Goal: Find specific page/section: Find specific page/section

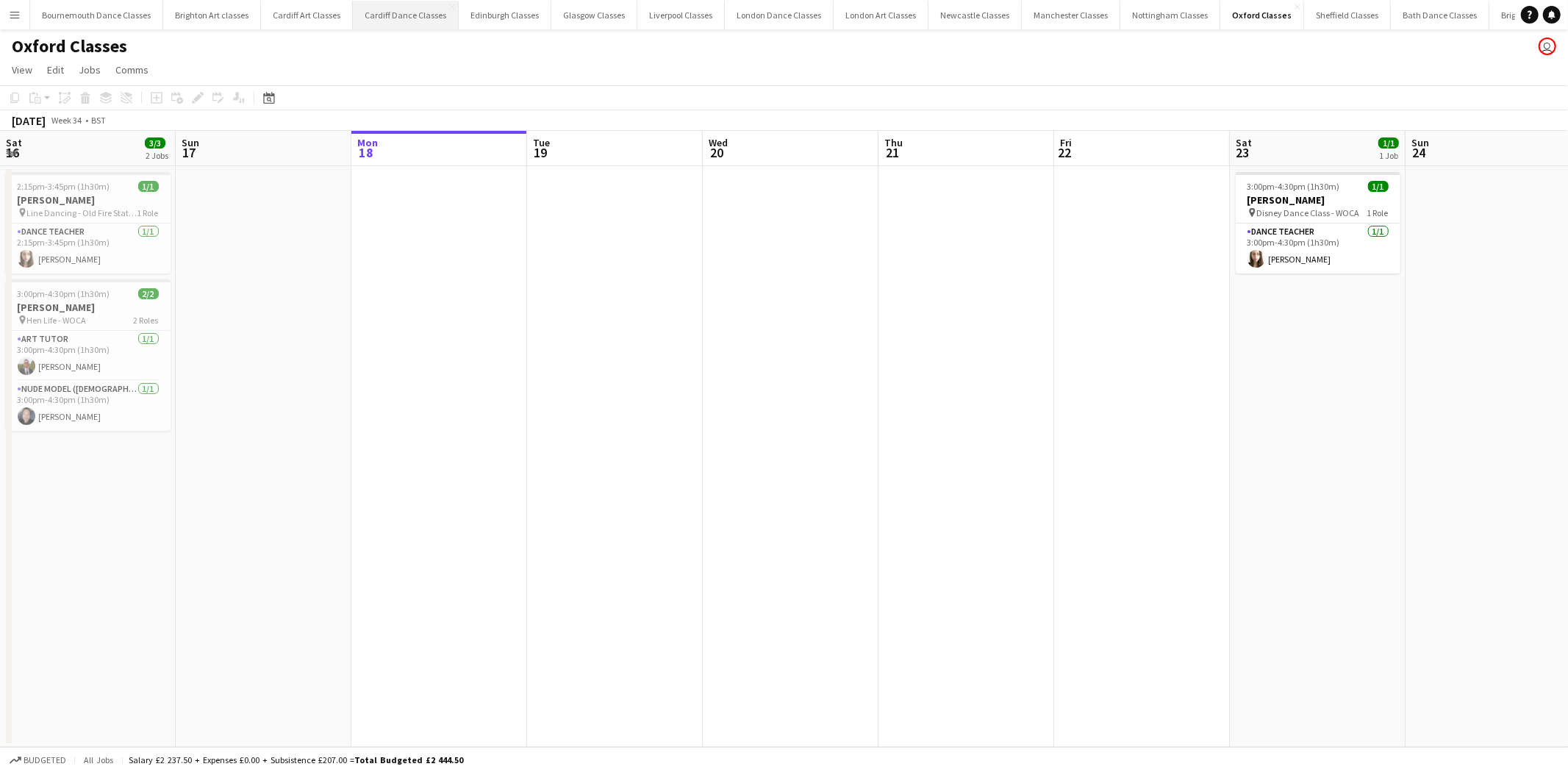
scroll to position [0, 474]
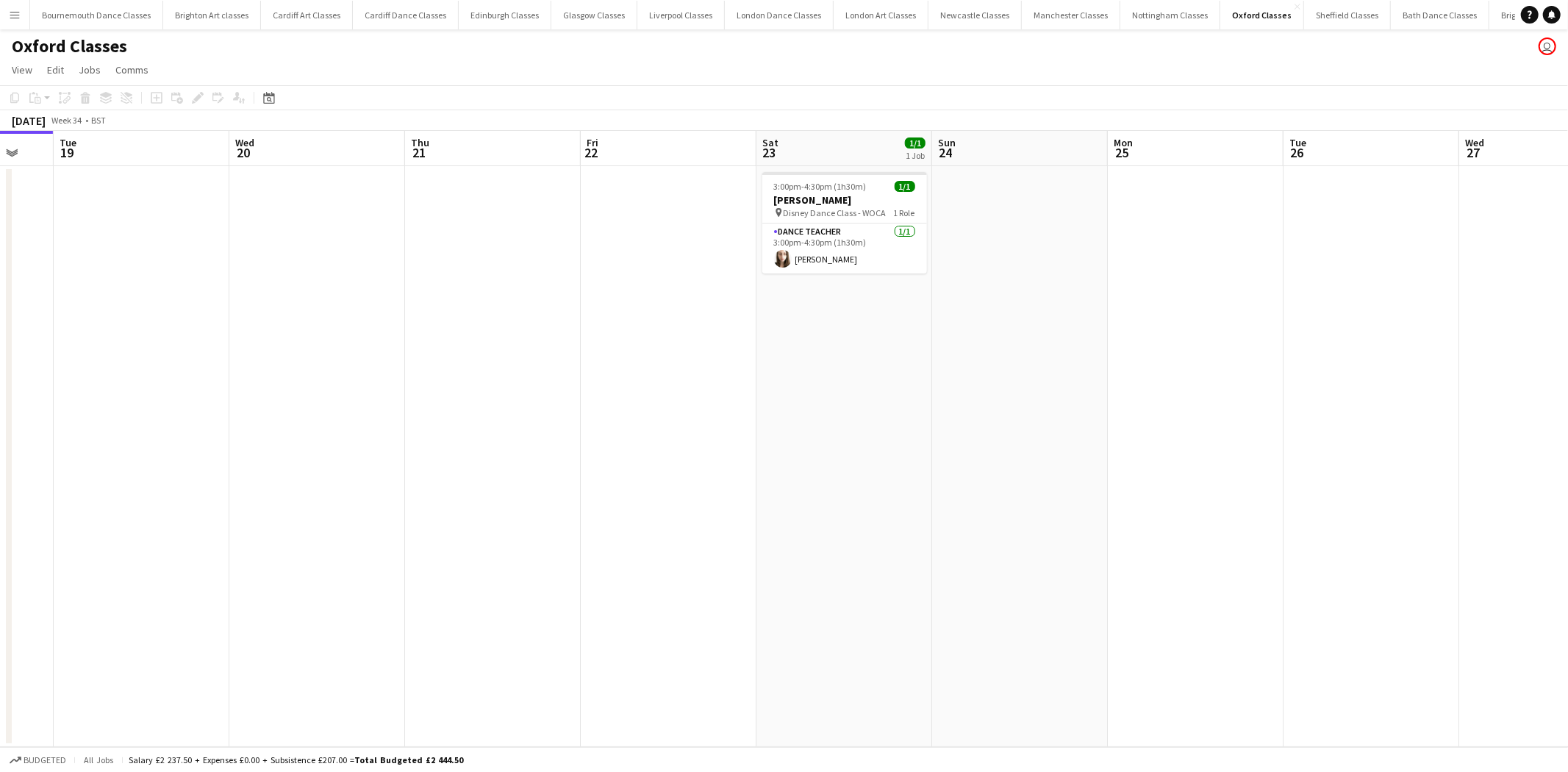
click at [21, 18] on button "Menu" at bounding box center [14, 14] width 30 height 30
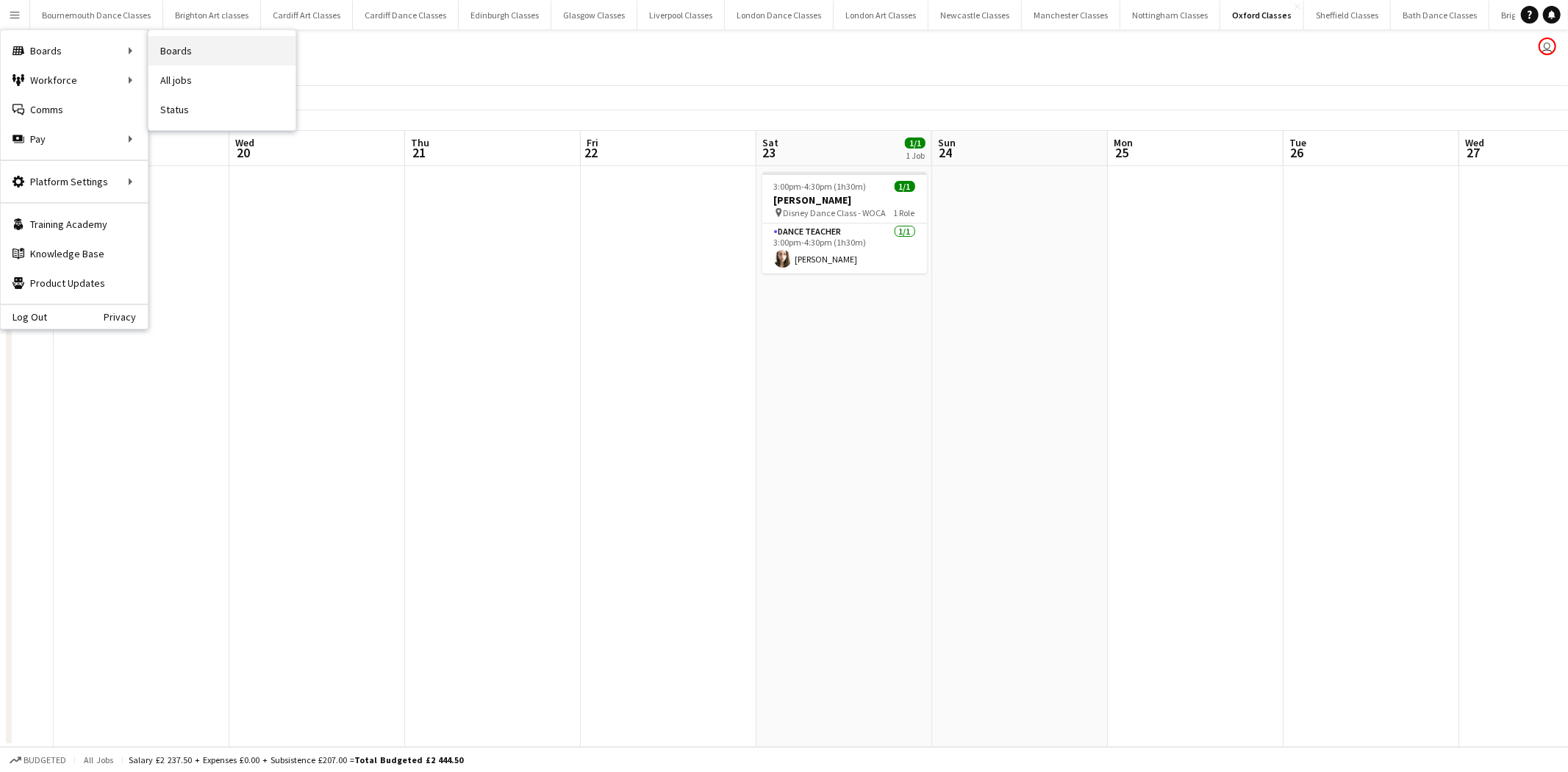
click at [200, 52] on link "Boards" at bounding box center [222, 51] width 147 height 30
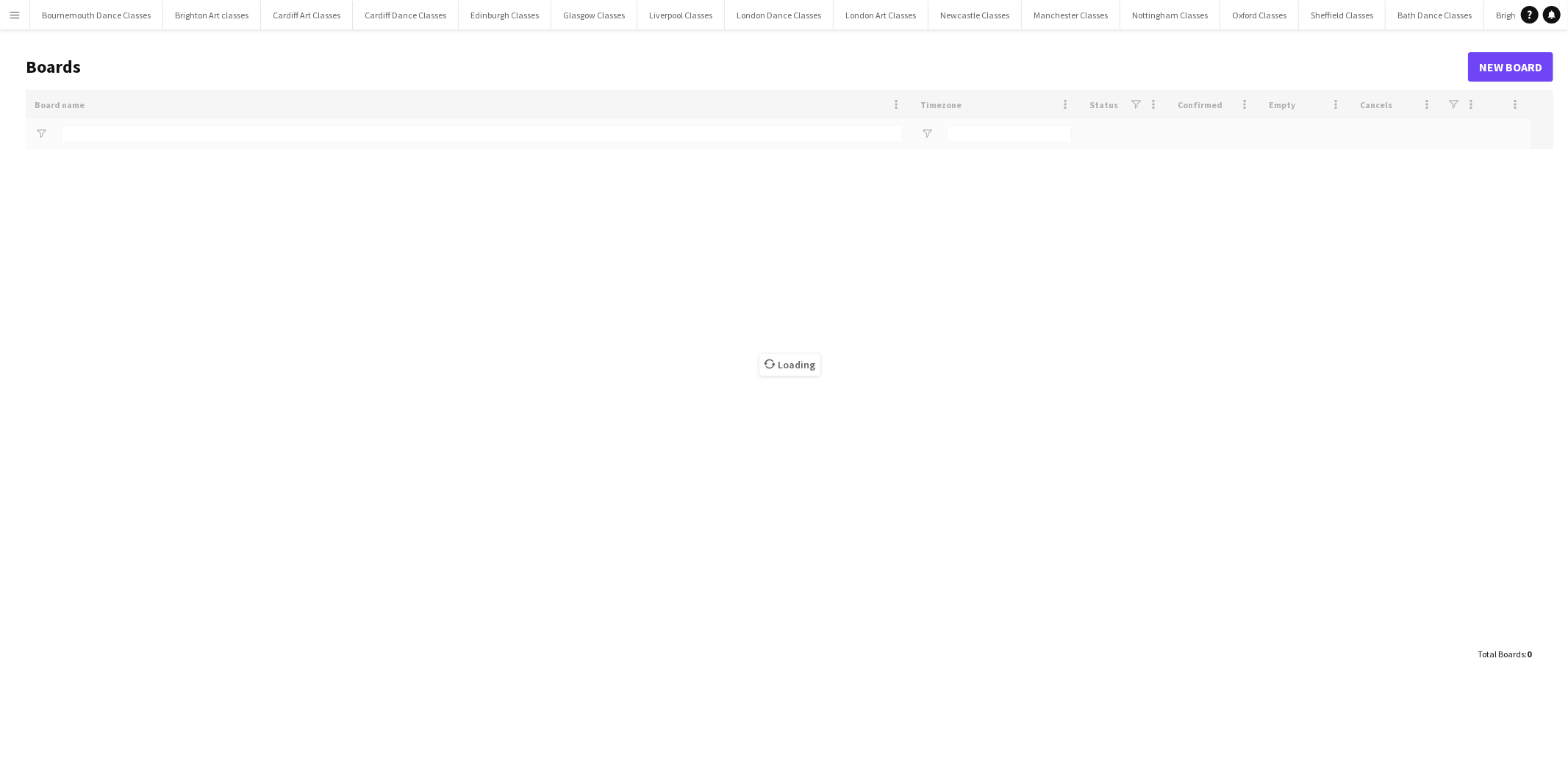
type input "******"
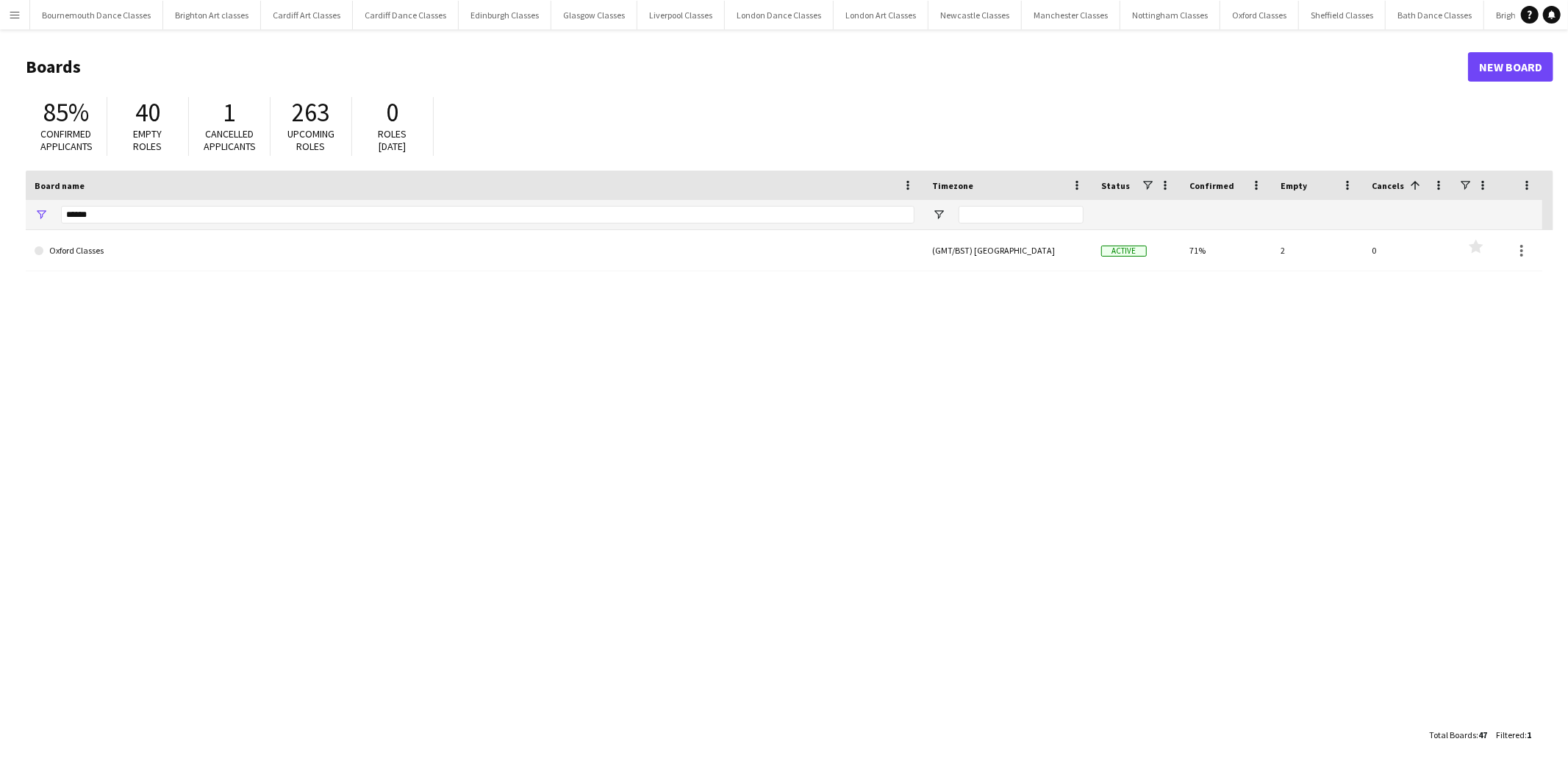
click at [19, 14] on app-icon "Menu" at bounding box center [14, 14] width 12 height 12
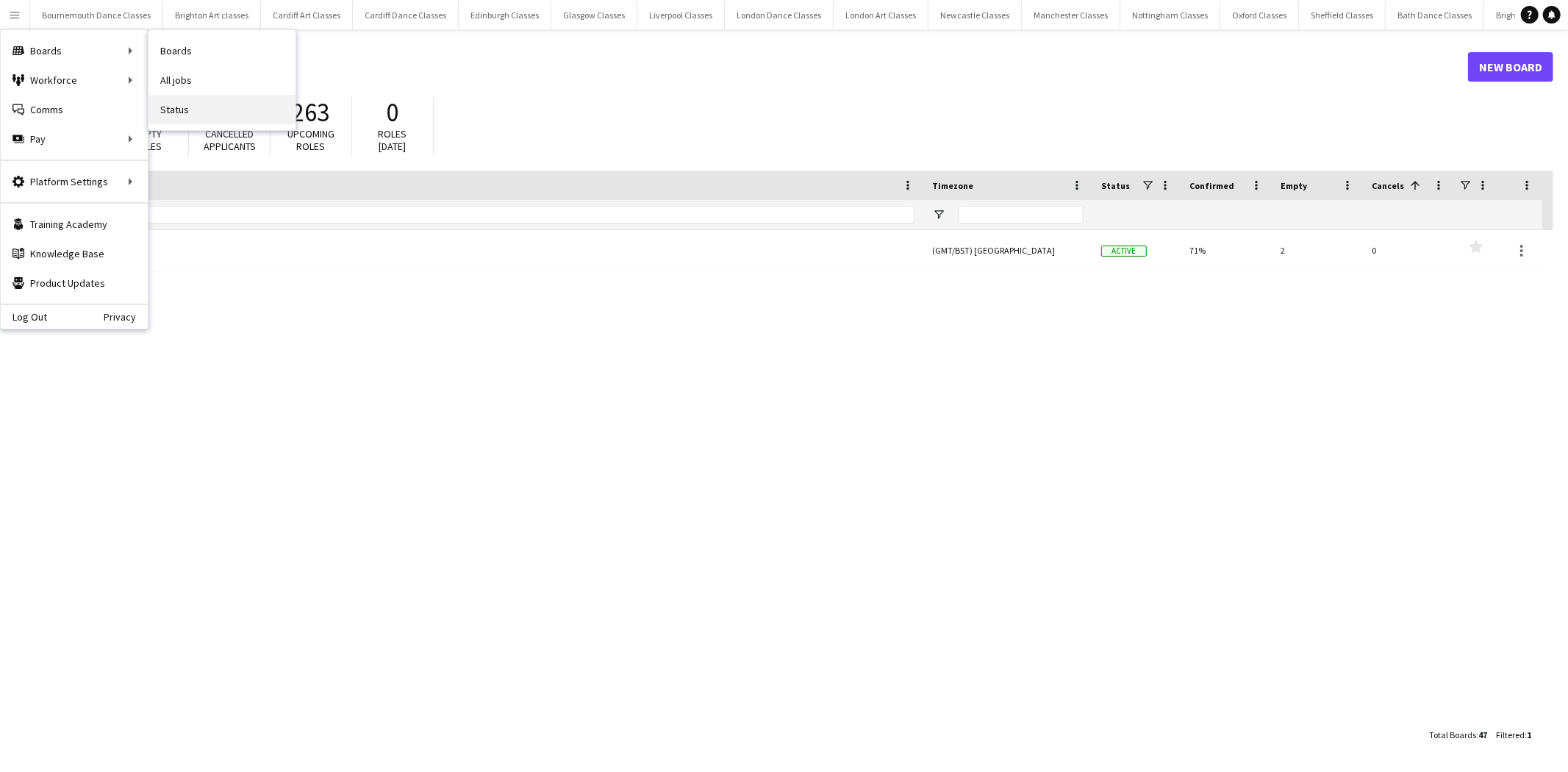
click at [198, 98] on link "Status" at bounding box center [222, 109] width 147 height 30
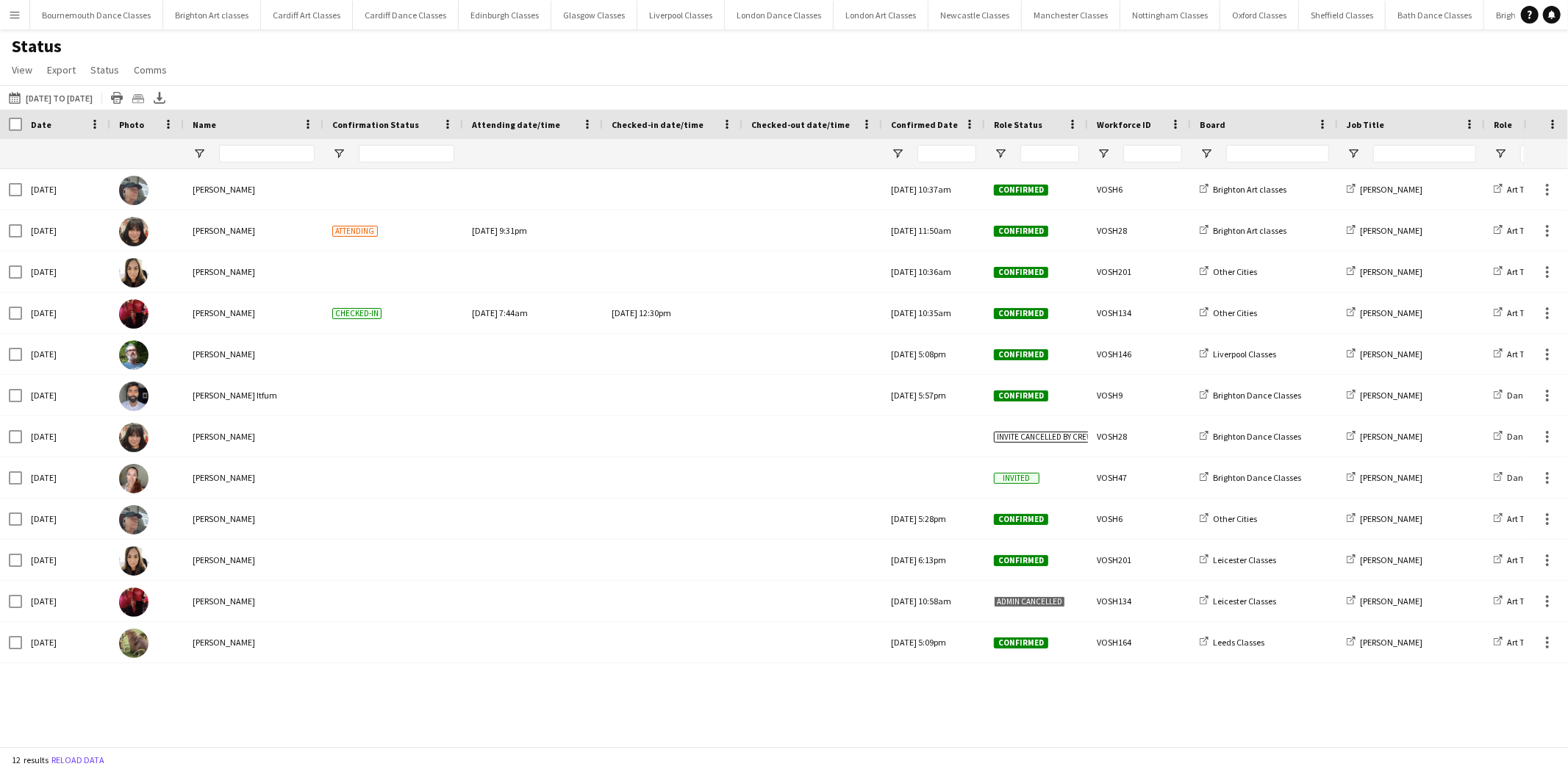
click at [19, 17] on app-icon "Menu" at bounding box center [14, 14] width 12 height 12
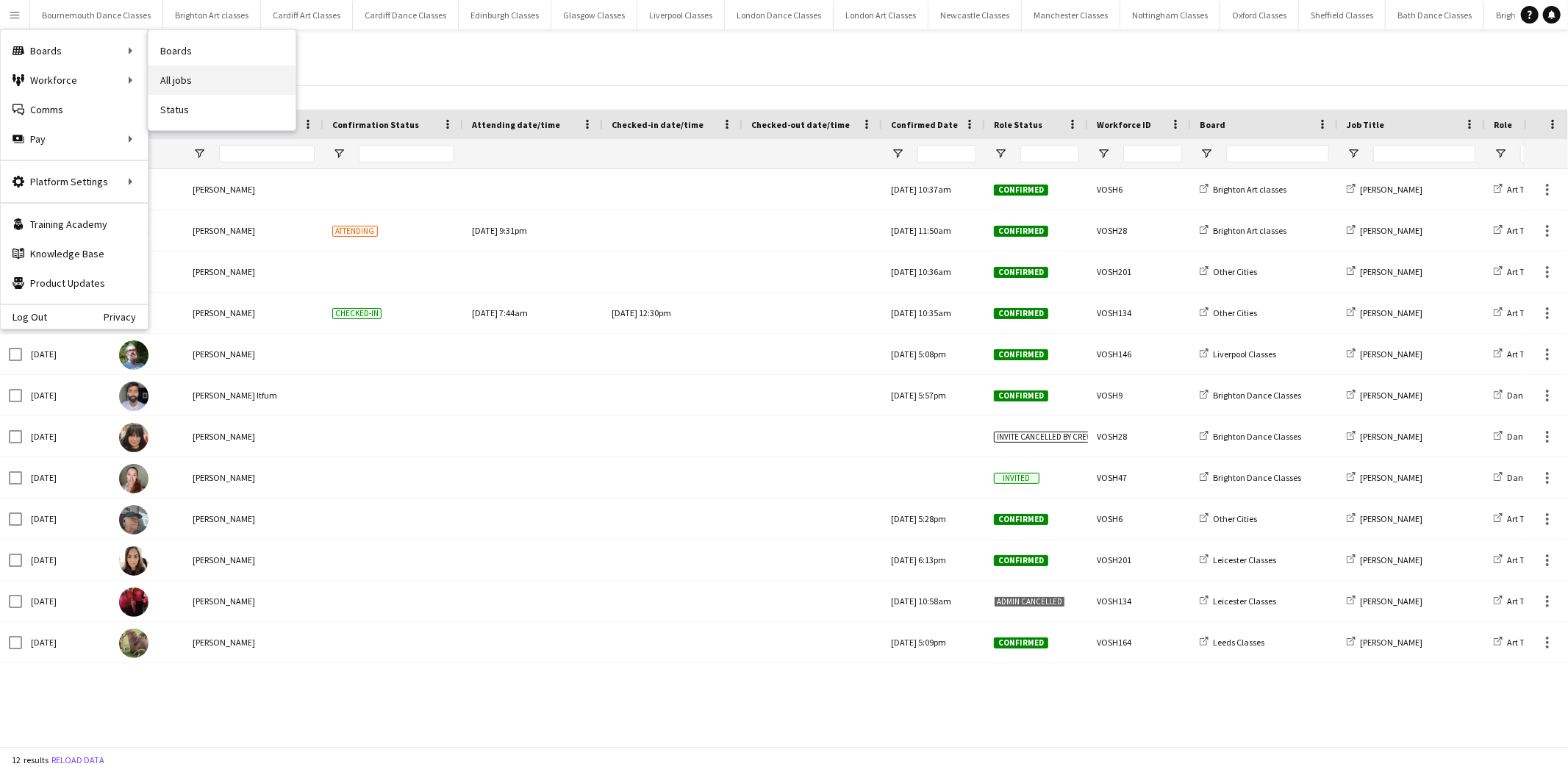
click at [180, 76] on link "All jobs" at bounding box center [222, 80] width 147 height 30
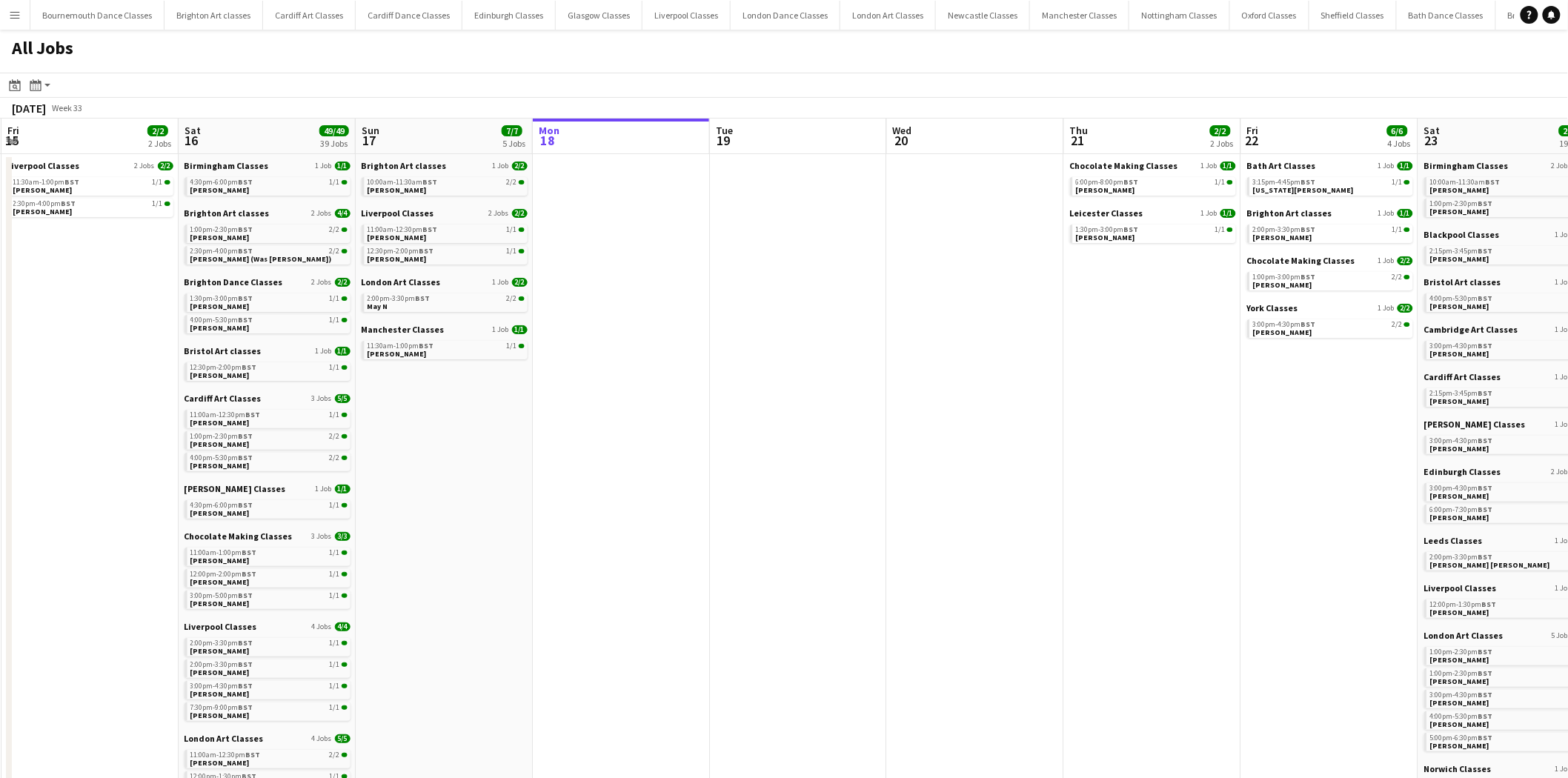
scroll to position [0, 335]
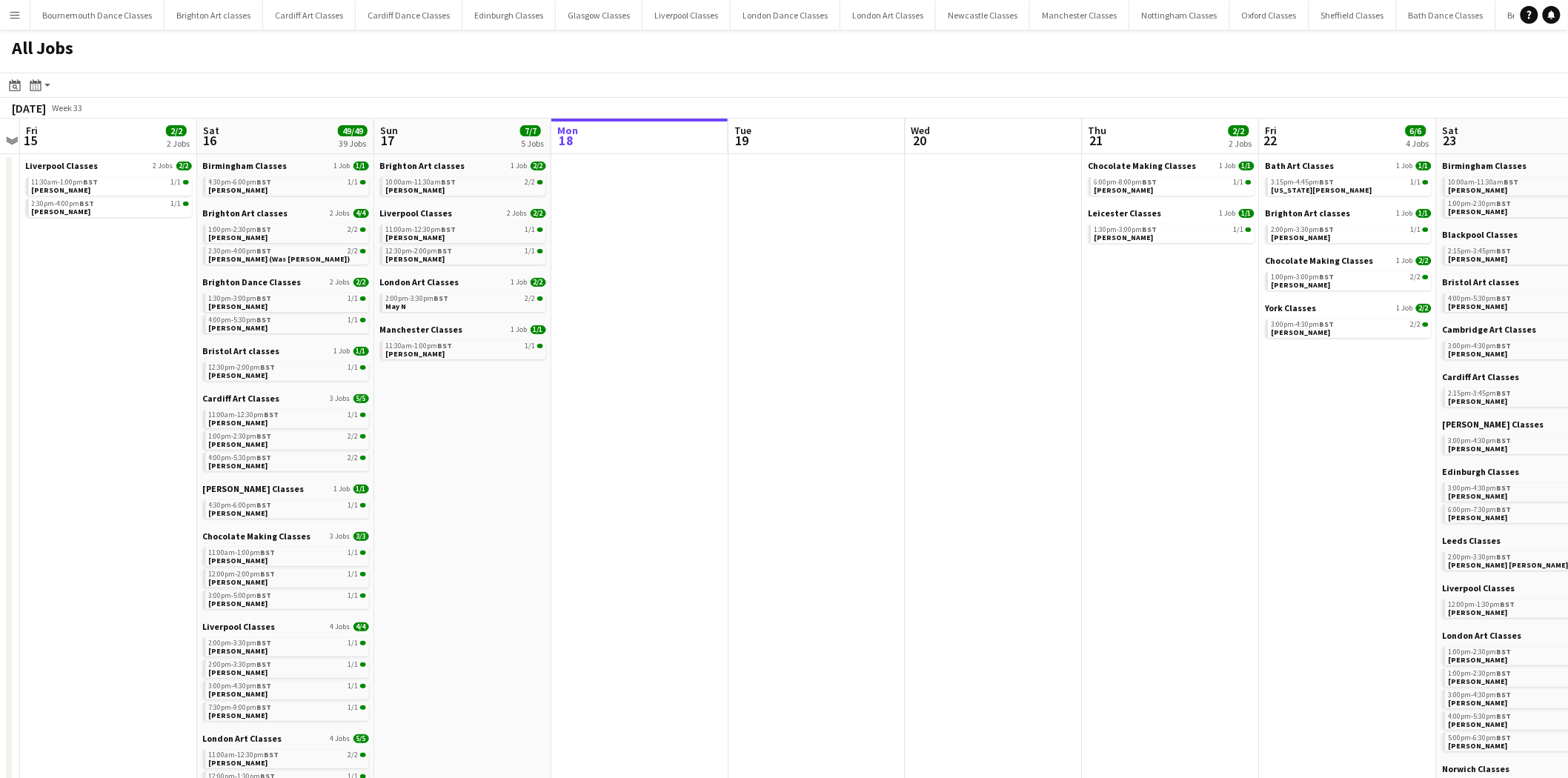
drag, startPoint x: 368, startPoint y: 423, endPoint x: 743, endPoint y: 434, distance: 375.2
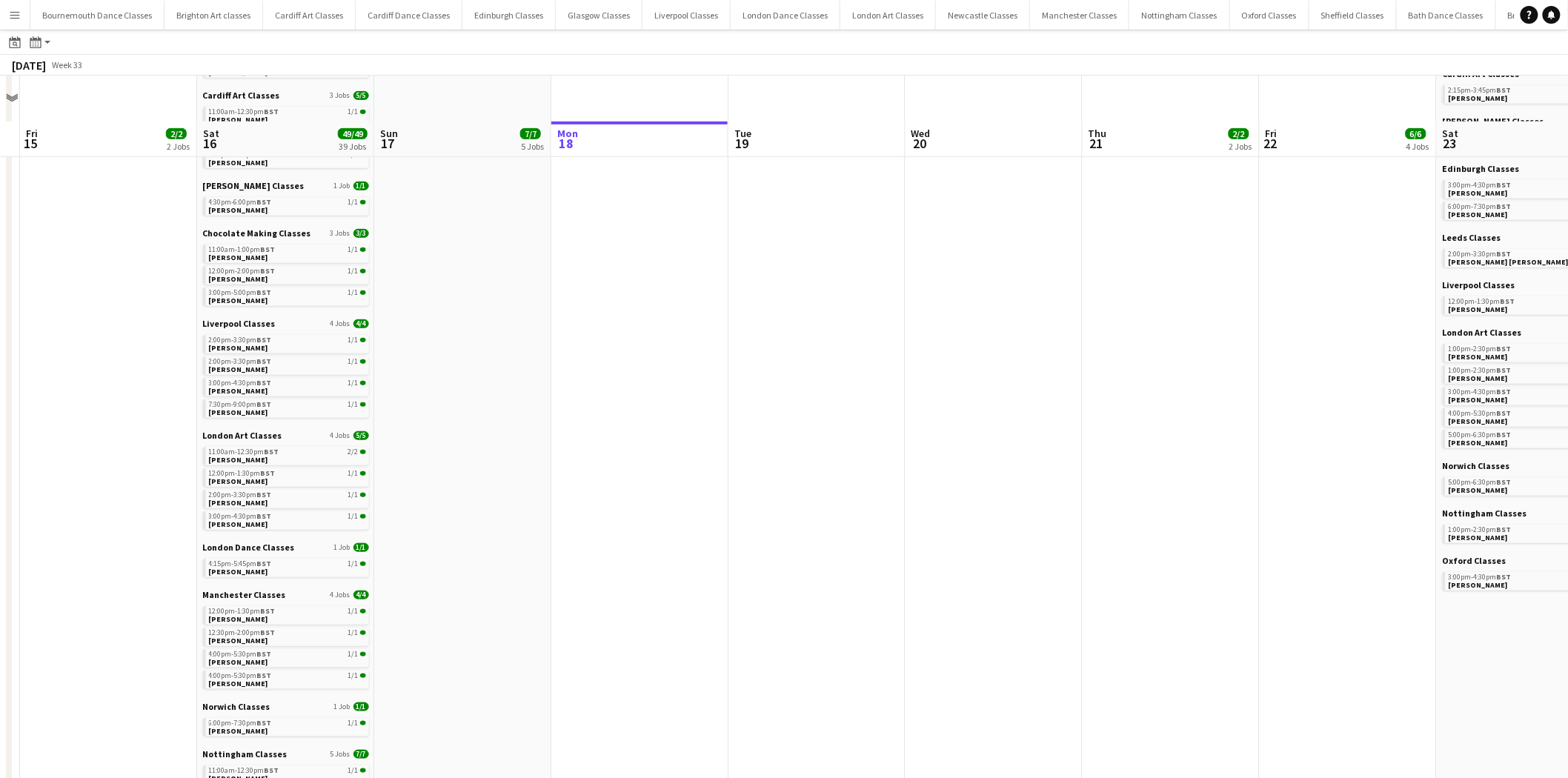
scroll to position [709, 0]
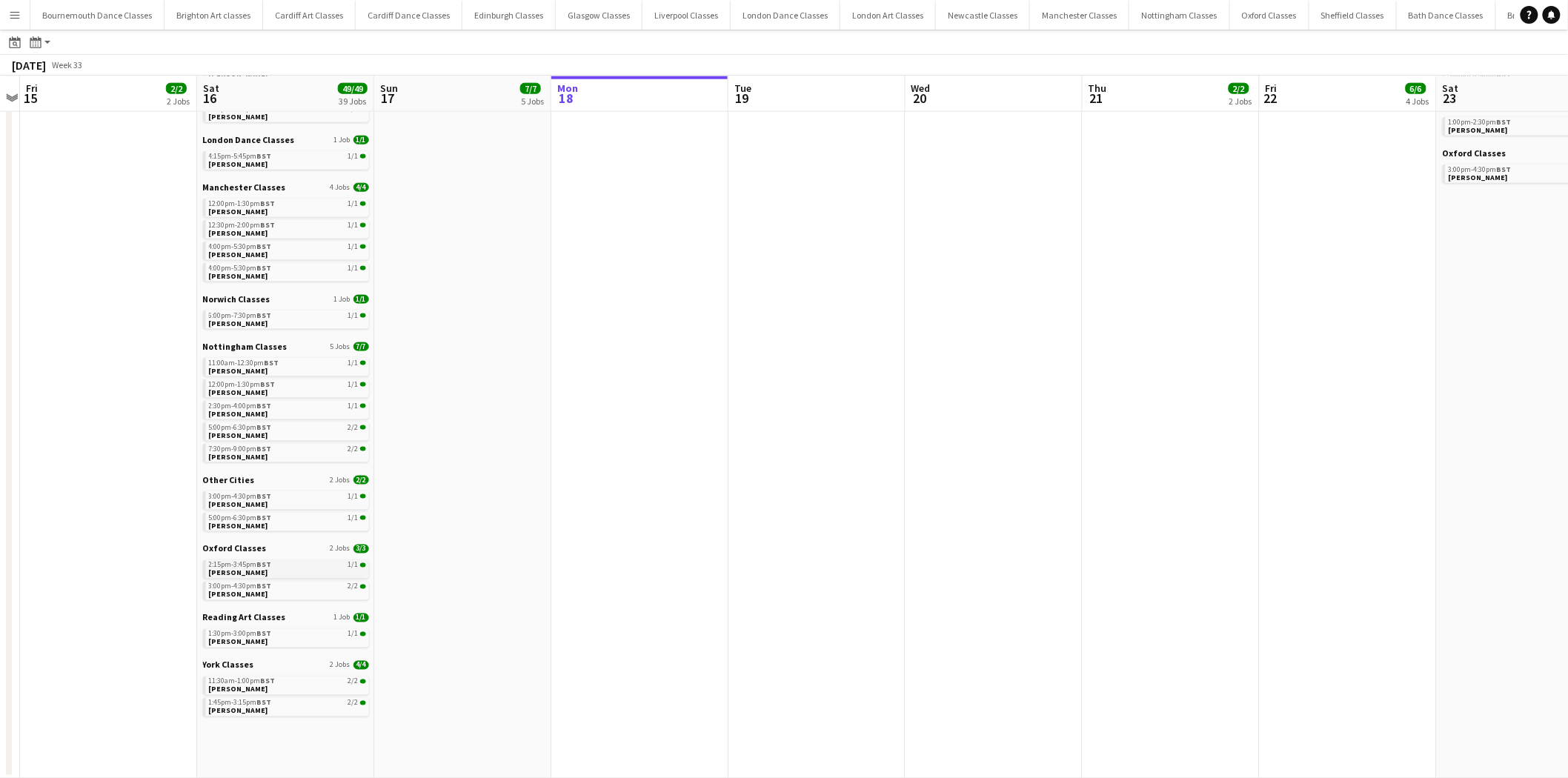
click at [305, 568] on link "2:15pm-3:45pm BST 1/1 Kate Slater" at bounding box center [287, 568] width 157 height 17
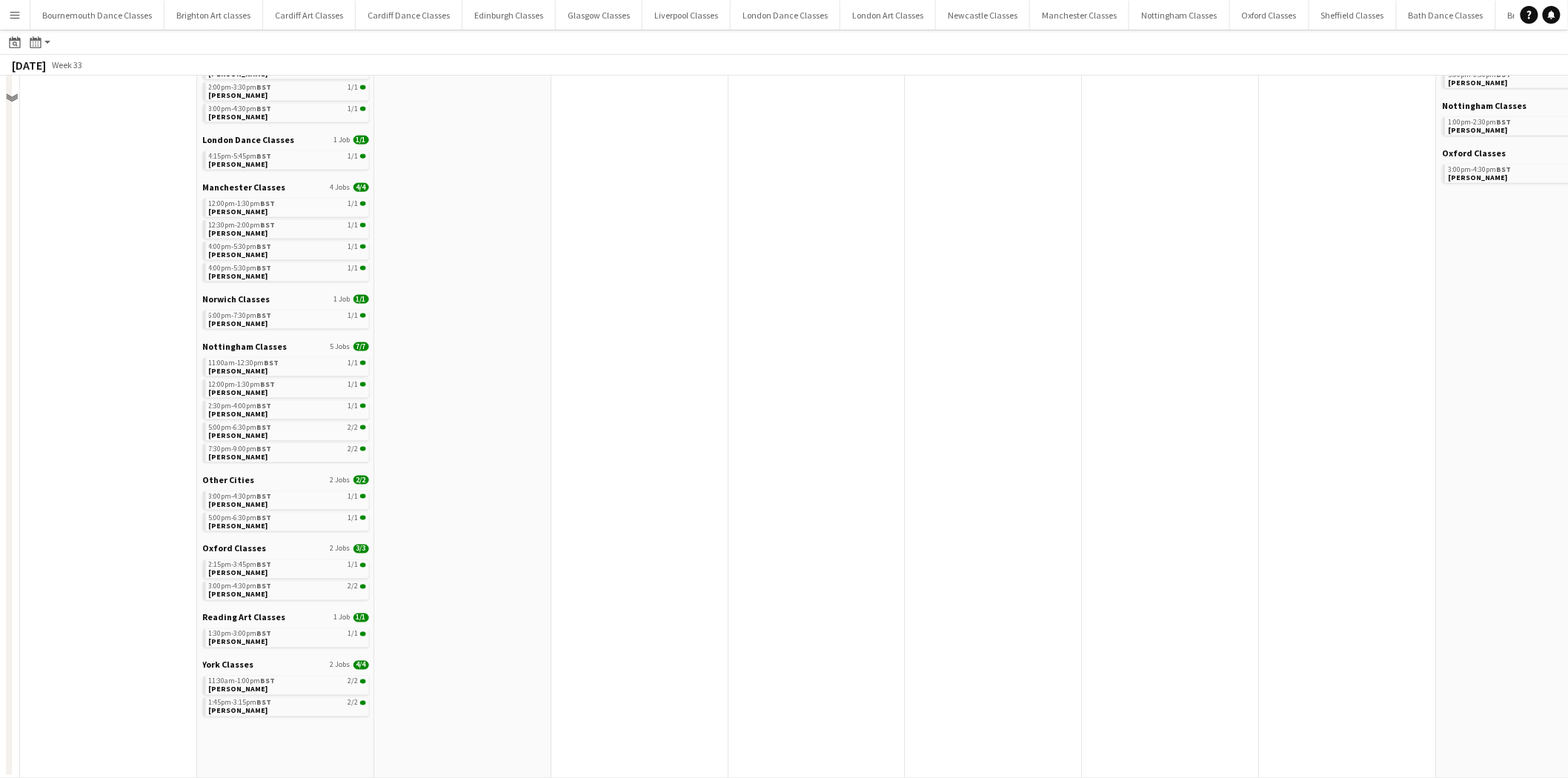
scroll to position [0, 0]
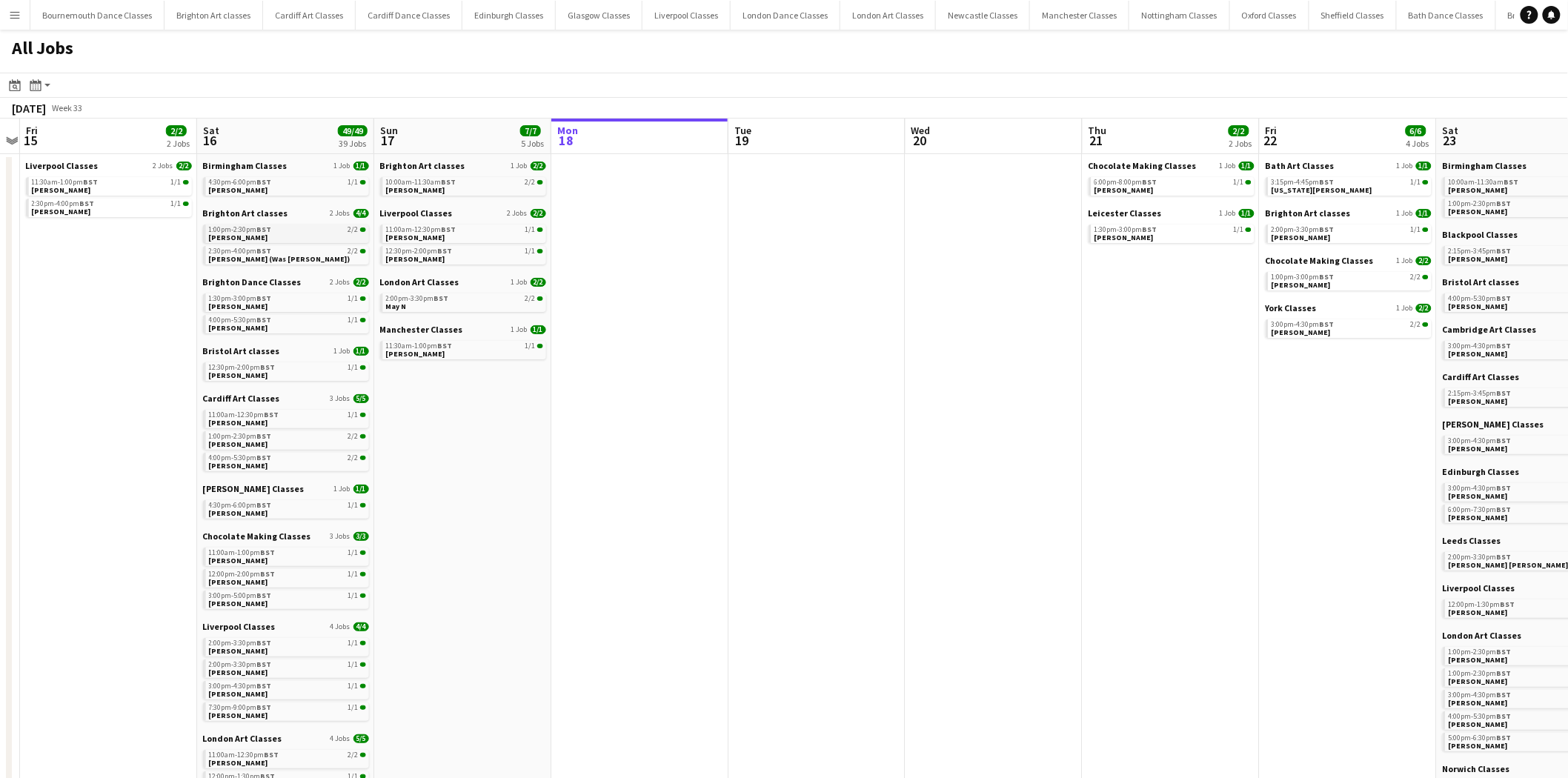
click at [249, 234] on span "[PERSON_NAME]" at bounding box center [238, 237] width 59 height 10
